Goal: Navigation & Orientation: Find specific page/section

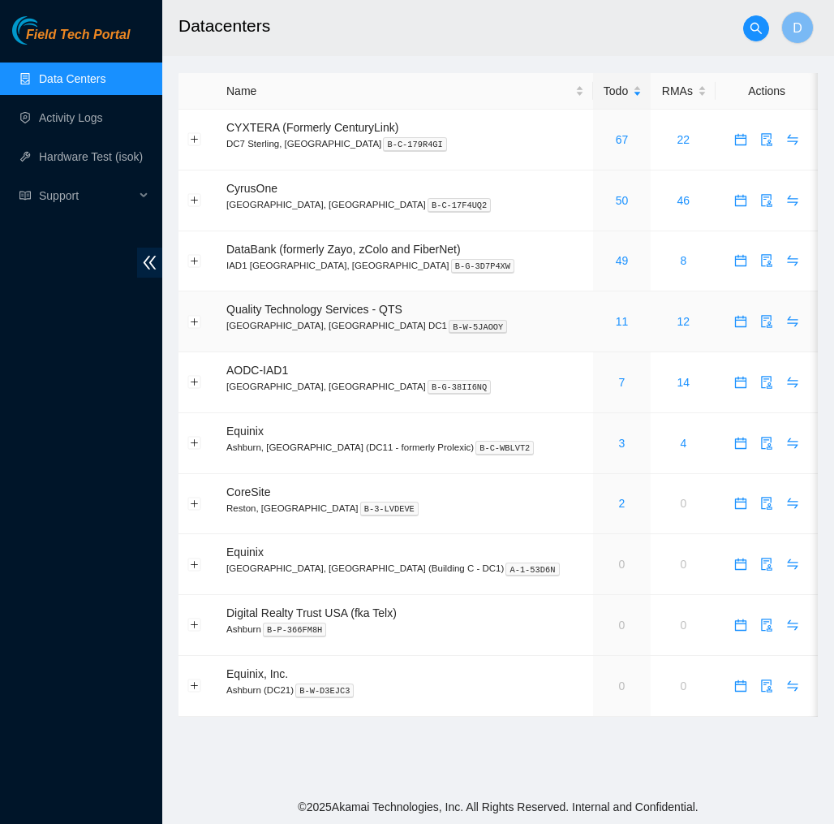
click at [602, 312] on div "11" at bounding box center [622, 321] width 41 height 18
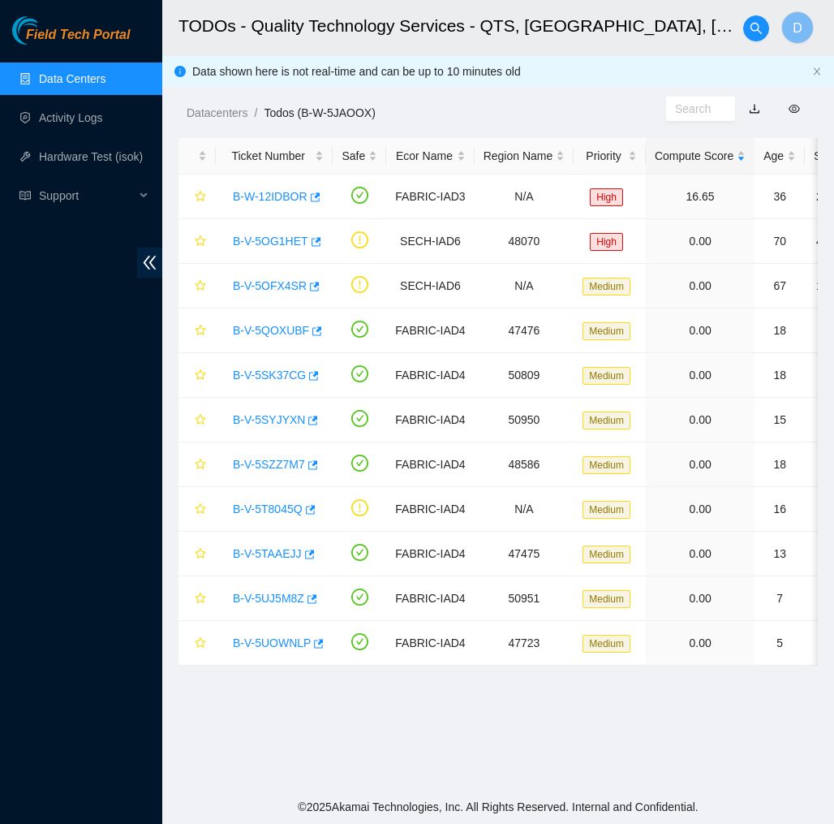
click at [97, 85] on link "Data Centers" at bounding box center [72, 78] width 67 height 13
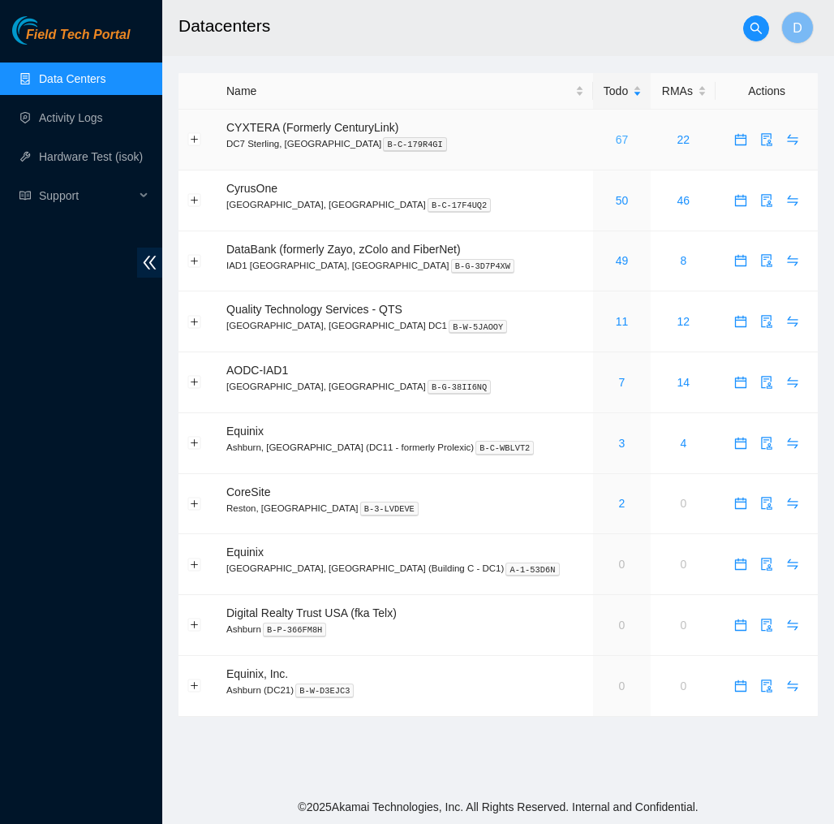
click at [616, 133] on link "67" at bounding box center [622, 139] width 13 height 13
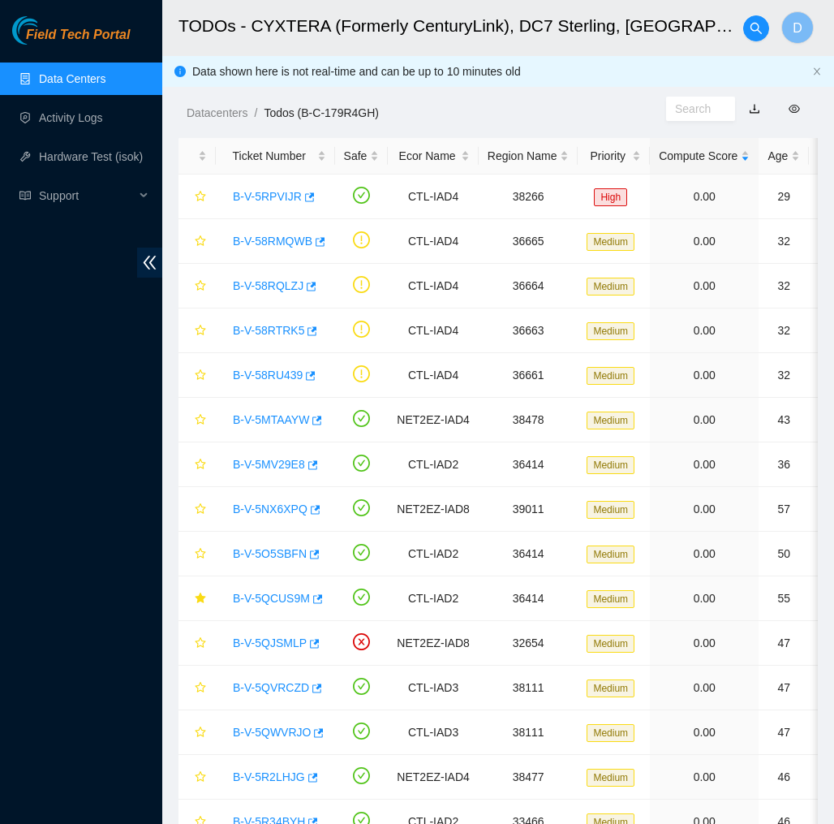
click at [80, 83] on link "Data Centers" at bounding box center [72, 78] width 67 height 13
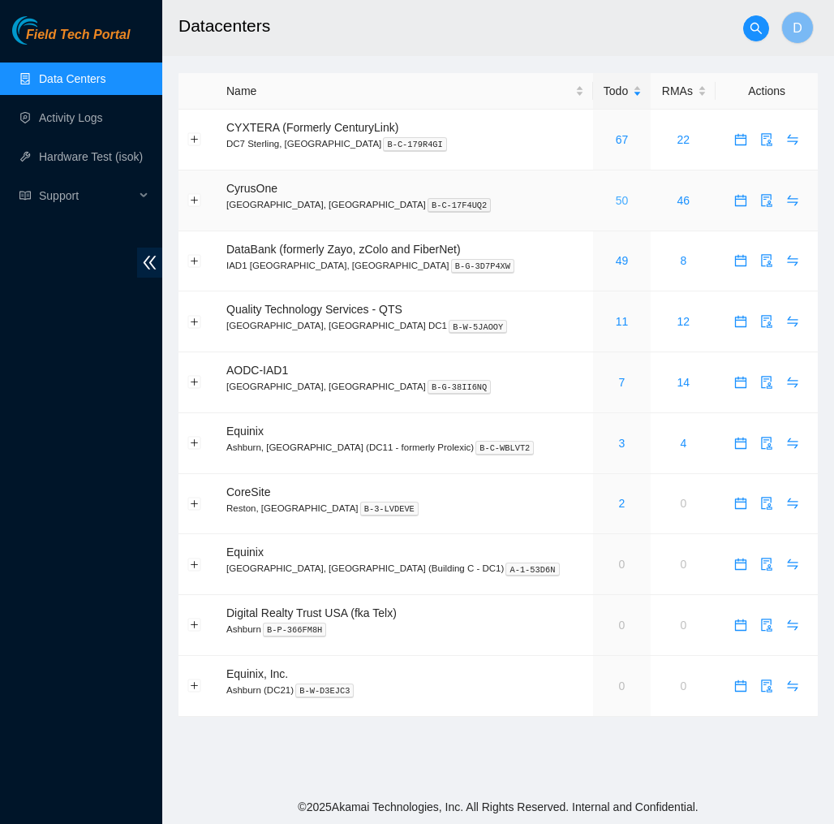
click at [616, 205] on link "50" at bounding box center [622, 200] width 13 height 13
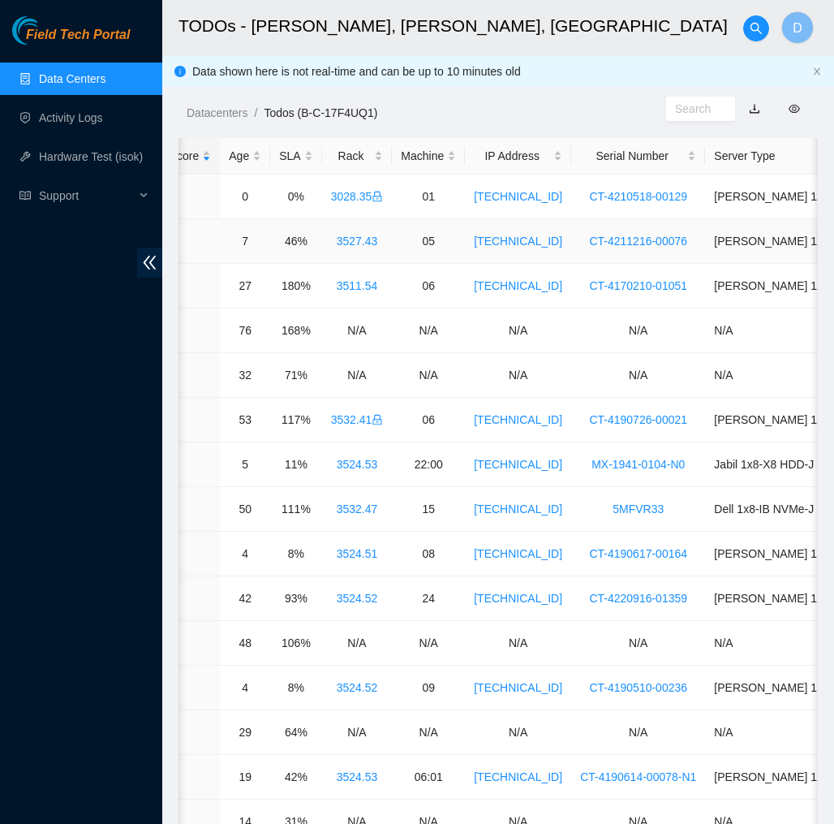
scroll to position [0, 549]
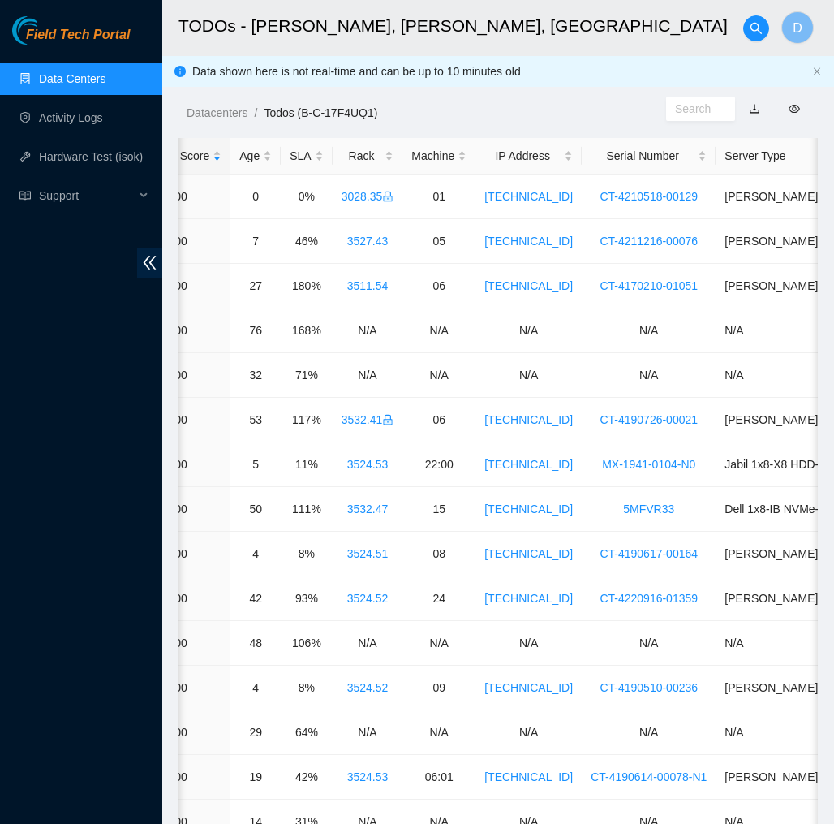
click at [111, 38] on span "Field Tech Portal" at bounding box center [78, 35] width 104 height 15
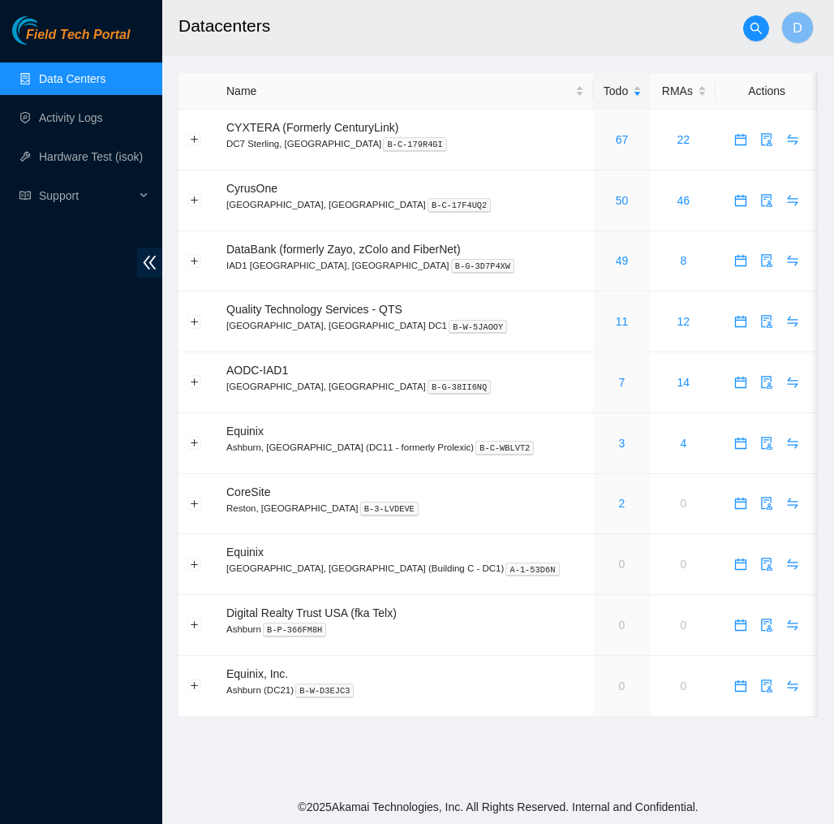
click at [331, 28] on h2 "Datacenters" at bounding box center [460, 26] width 562 height 52
